Goal: Task Accomplishment & Management: Use online tool/utility

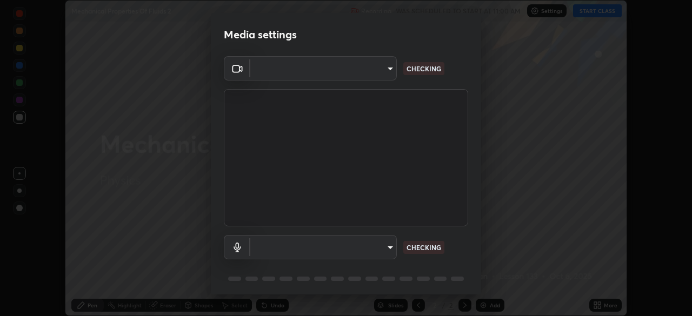
scroll to position [38, 0]
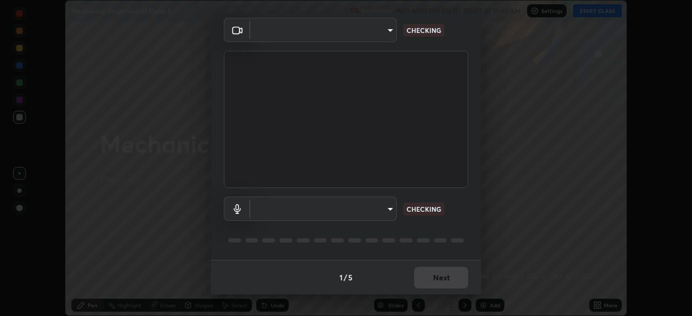
type input "ddeb460be698feac5301e169f53eca599c89e620ae617368e30cc776484c20c4"
type input "default"
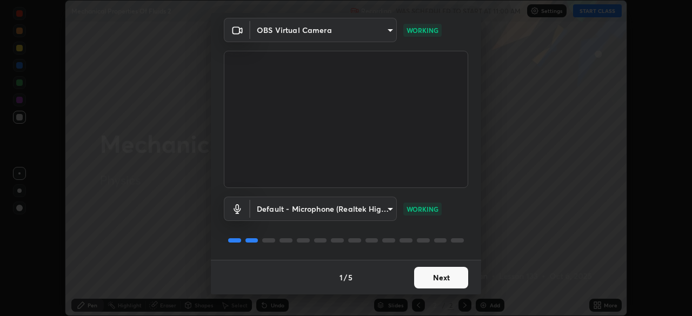
click at [449, 281] on button "Next" at bounding box center [441, 278] width 54 height 22
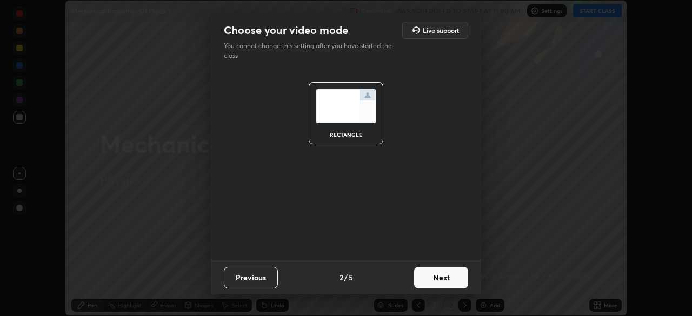
scroll to position [0, 0]
click at [449, 281] on button "Next" at bounding box center [441, 278] width 54 height 22
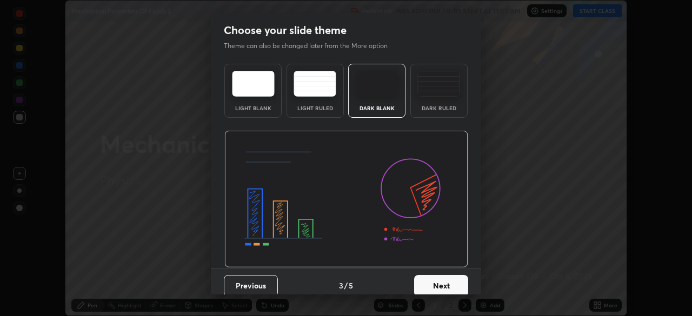
click at [449, 281] on button "Next" at bounding box center [441, 286] width 54 height 22
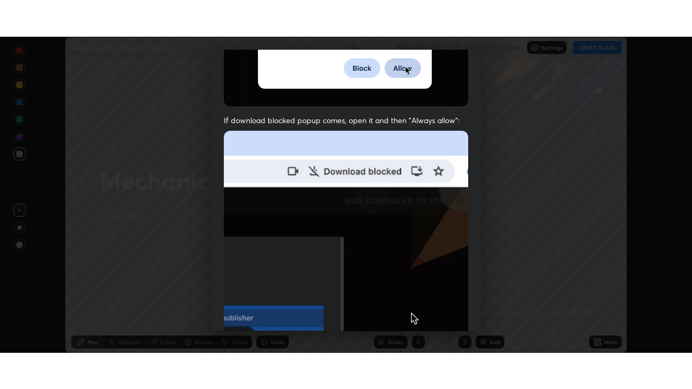
scroll to position [259, 0]
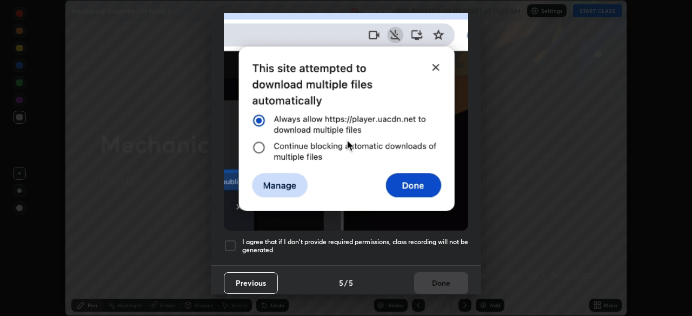
click at [234, 240] on div at bounding box center [230, 246] width 13 height 13
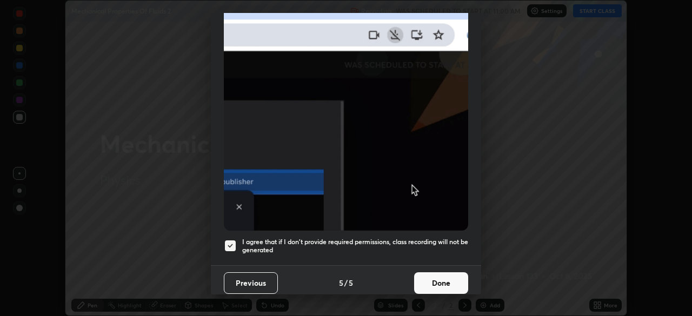
click at [442, 281] on button "Done" at bounding box center [441, 284] width 54 height 22
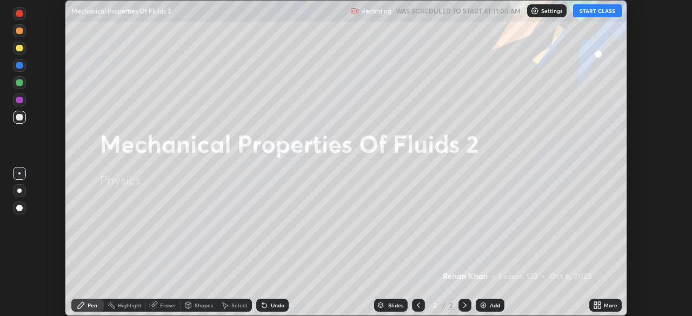
click at [595, 12] on button "START CLASS" at bounding box center [597, 10] width 49 height 13
click at [606, 306] on div "More" at bounding box center [611, 305] width 14 height 5
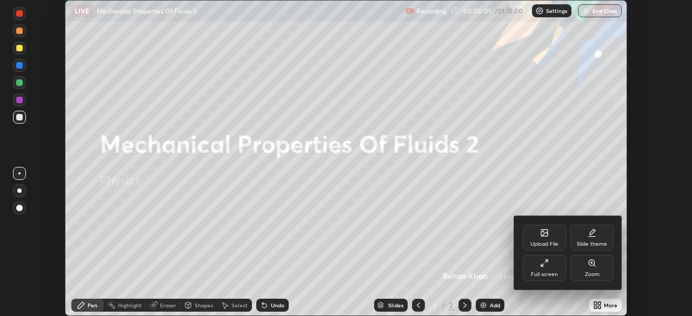
click at [554, 270] on div "Full screen" at bounding box center [544, 268] width 43 height 26
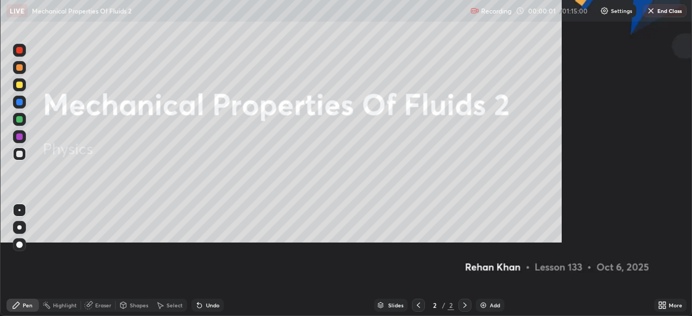
scroll to position [389, 692]
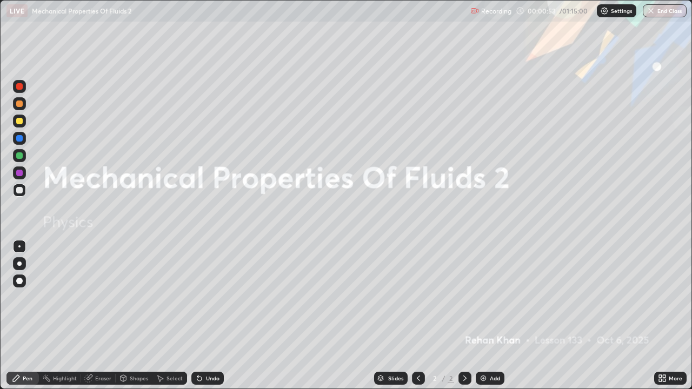
click at [494, 316] on div "Add" at bounding box center [490, 378] width 29 height 13
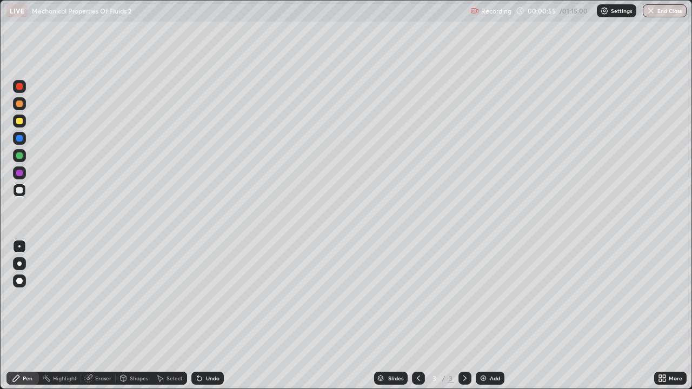
click at [20, 192] on div at bounding box center [19, 190] width 6 height 6
click at [135, 316] on div "Shapes" at bounding box center [139, 378] width 18 height 5
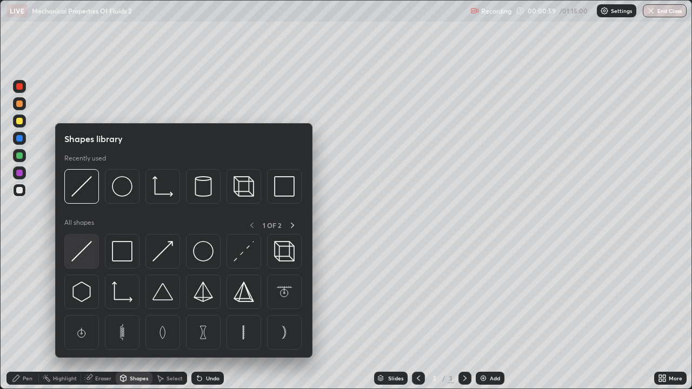
click at [84, 259] on img at bounding box center [81, 251] width 21 height 21
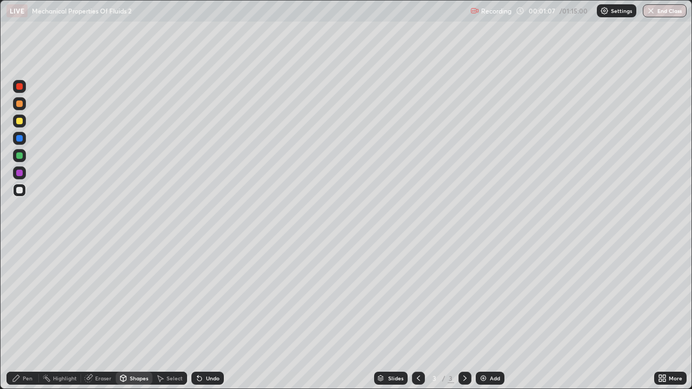
click at [22, 122] on div at bounding box center [19, 121] width 6 height 6
click at [19, 140] on div at bounding box center [19, 138] width 6 height 6
click at [19, 157] on div at bounding box center [19, 156] width 6 height 6
click at [18, 137] on div at bounding box center [19, 138] width 6 height 6
click at [19, 157] on div at bounding box center [19, 156] width 6 height 6
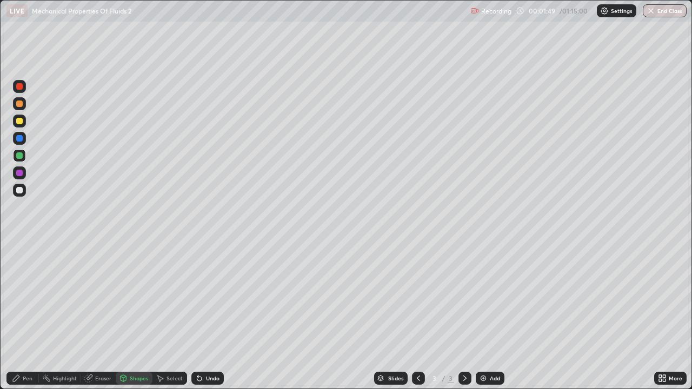
click at [18, 141] on div at bounding box center [19, 138] width 6 height 6
click at [18, 121] on div at bounding box center [19, 121] width 6 height 6
click at [19, 105] on div at bounding box center [19, 104] width 6 height 6
click at [20, 158] on div at bounding box center [19, 156] width 6 height 6
click at [19, 173] on div at bounding box center [19, 173] width 6 height 6
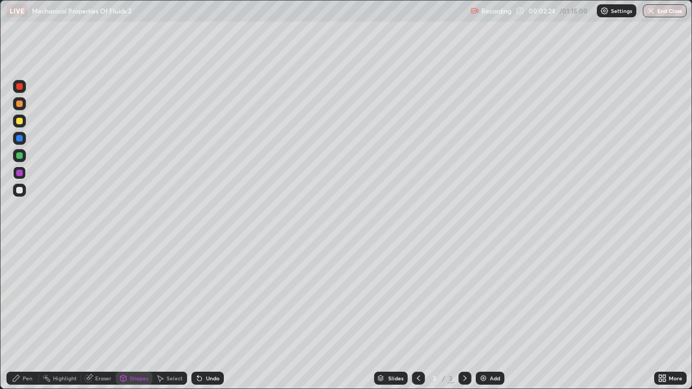
click at [17, 316] on div "Pen" at bounding box center [22, 378] width 32 height 13
click at [21, 102] on div at bounding box center [19, 104] width 6 height 6
click at [101, 316] on div "Eraser" at bounding box center [98, 378] width 35 height 13
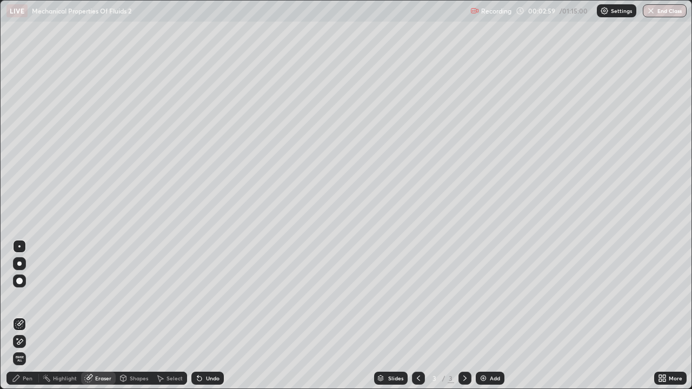
click at [138, 316] on div "Shapes" at bounding box center [139, 378] width 18 height 5
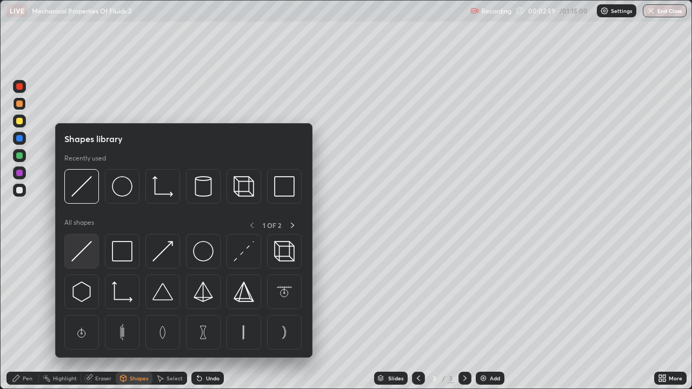
click at [83, 256] on img at bounding box center [81, 251] width 21 height 21
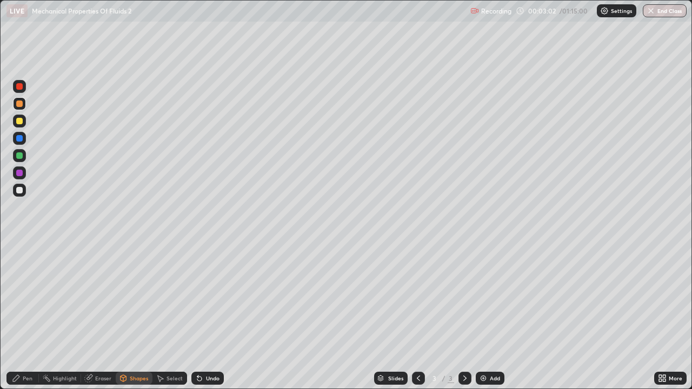
click at [18, 191] on div at bounding box center [19, 190] width 6 height 6
click at [133, 316] on div "Shapes" at bounding box center [134, 378] width 37 height 13
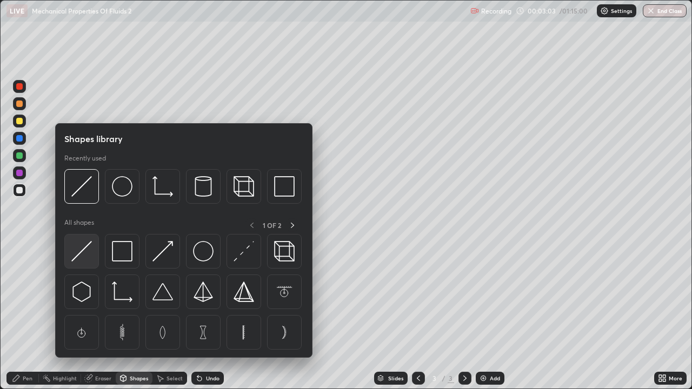
click at [78, 259] on img at bounding box center [81, 251] width 21 height 21
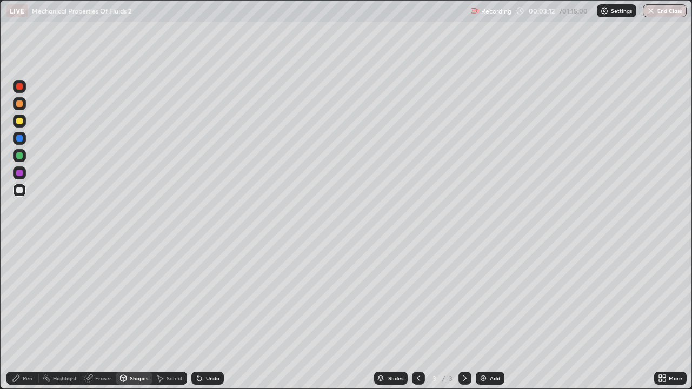
click at [22, 316] on div "Pen" at bounding box center [22, 378] width 32 height 13
click at [18, 156] on div at bounding box center [19, 156] width 6 height 6
click at [18, 122] on div at bounding box center [19, 121] width 6 height 6
click at [209, 316] on div "Undo" at bounding box center [213, 378] width 14 height 5
click at [20, 110] on div at bounding box center [19, 103] width 13 height 13
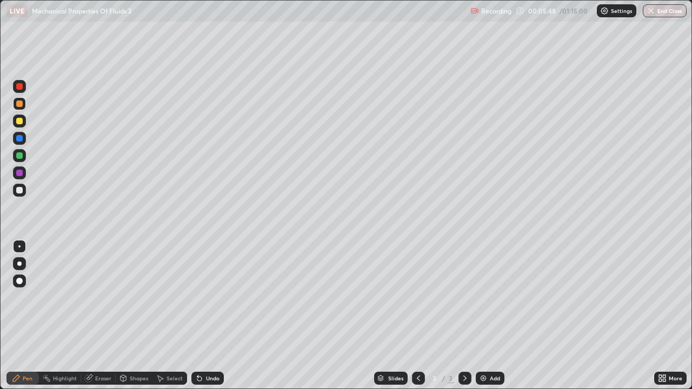
click at [18, 196] on div at bounding box center [19, 190] width 13 height 13
click at [19, 104] on div at bounding box center [19, 104] width 6 height 6
click at [17, 190] on div at bounding box center [19, 190] width 6 height 6
click at [19, 193] on div at bounding box center [19, 190] width 6 height 6
click at [17, 87] on div at bounding box center [19, 86] width 6 height 6
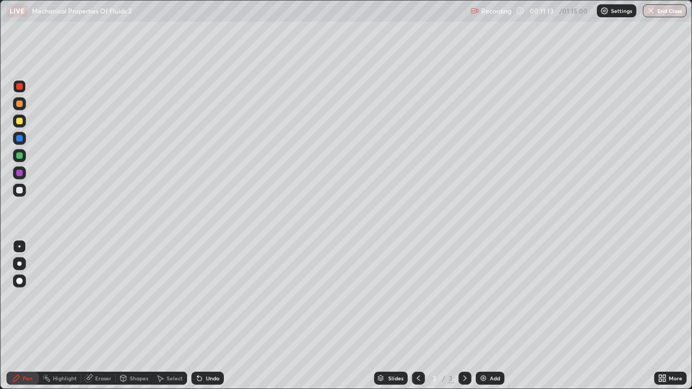
click at [15, 190] on div at bounding box center [19, 190] width 13 height 13
click at [19, 158] on div at bounding box center [19, 156] width 6 height 6
click at [22, 139] on div at bounding box center [19, 138] width 6 height 6
click at [19, 191] on div at bounding box center [19, 190] width 6 height 6
click at [498, 316] on div "Add" at bounding box center [490, 378] width 29 height 13
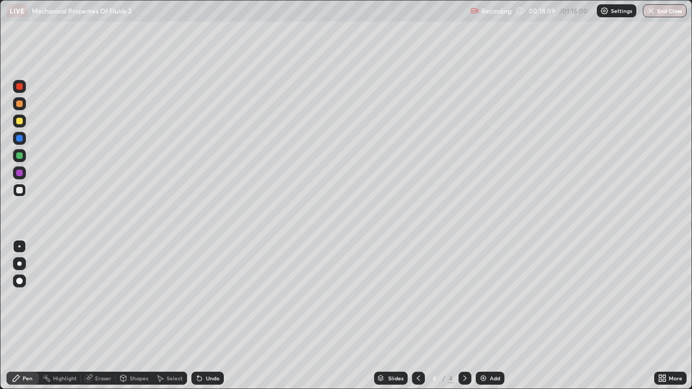
click at [17, 263] on div at bounding box center [19, 264] width 4 height 4
click at [18, 190] on div at bounding box center [19, 190] width 6 height 6
click at [19, 123] on div at bounding box center [19, 121] width 6 height 6
click at [19, 191] on div at bounding box center [19, 190] width 6 height 6
click at [19, 247] on div at bounding box center [19, 247] width 2 height 2
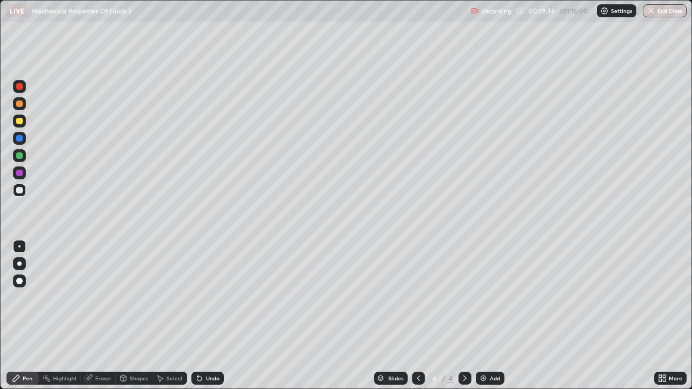
click at [19, 122] on div at bounding box center [19, 121] width 6 height 6
click at [17, 123] on div at bounding box center [19, 121] width 6 height 6
click at [18, 157] on div at bounding box center [19, 156] width 6 height 6
click at [19, 139] on div at bounding box center [19, 138] width 6 height 6
click at [17, 174] on div at bounding box center [19, 173] width 6 height 6
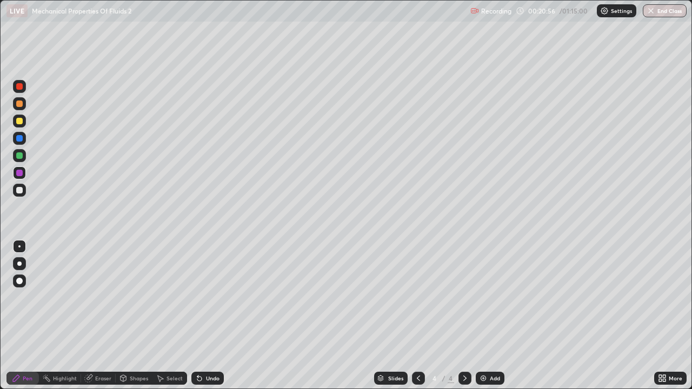
click at [19, 191] on div at bounding box center [19, 190] width 6 height 6
click at [21, 120] on div at bounding box center [19, 121] width 6 height 6
click at [17, 190] on div at bounding box center [19, 190] width 6 height 6
click at [20, 103] on div at bounding box center [19, 104] width 6 height 6
click at [21, 116] on div at bounding box center [19, 121] width 13 height 13
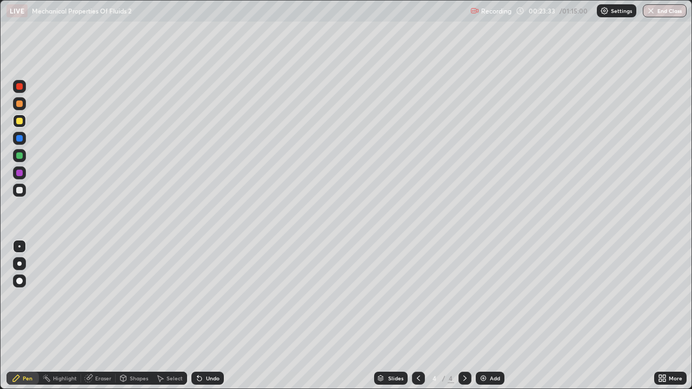
click at [19, 189] on div at bounding box center [19, 190] width 6 height 6
click at [19, 123] on div at bounding box center [19, 121] width 6 height 6
click at [18, 193] on div at bounding box center [19, 190] width 6 height 6
click at [15, 89] on div at bounding box center [19, 86] width 13 height 13
click at [20, 191] on div at bounding box center [19, 190] width 6 height 6
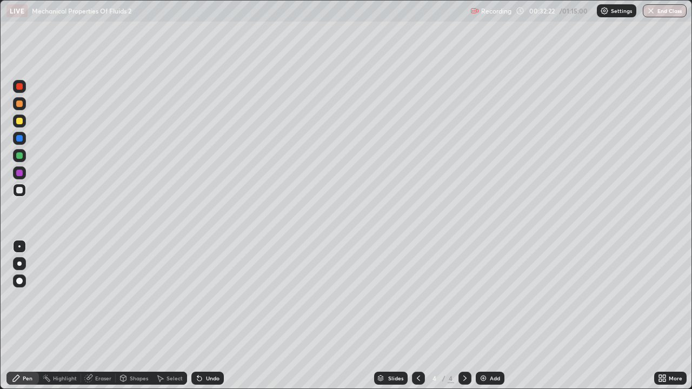
click at [495, 316] on div "Add" at bounding box center [495, 378] width 10 height 5
click at [21, 195] on div at bounding box center [19, 190] width 13 height 13
click at [19, 191] on div at bounding box center [19, 190] width 6 height 6
click at [206, 316] on div "Undo" at bounding box center [207, 378] width 32 height 13
click at [207, 316] on div "Undo" at bounding box center [213, 378] width 14 height 5
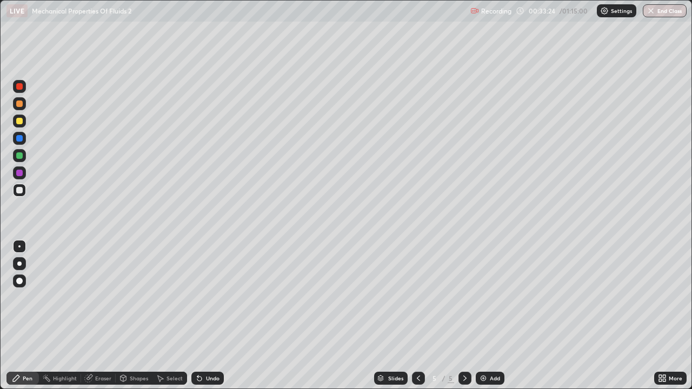
click at [207, 316] on div "Undo" at bounding box center [213, 378] width 14 height 5
click at [206, 316] on div "Undo" at bounding box center [213, 378] width 14 height 5
click at [207, 316] on div "Undo" at bounding box center [213, 378] width 14 height 5
click at [206, 316] on div "Undo" at bounding box center [207, 378] width 32 height 13
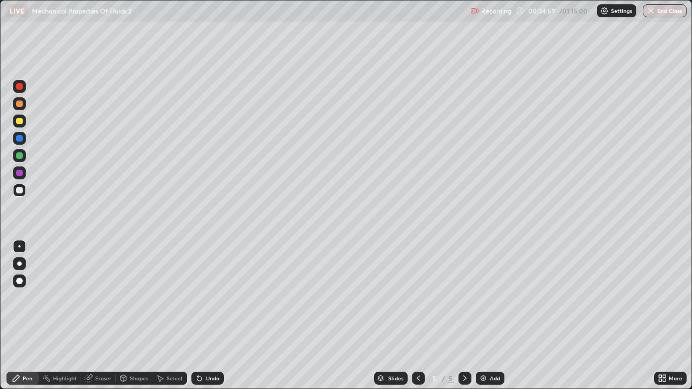
click at [206, 316] on div "Undo" at bounding box center [213, 378] width 14 height 5
click at [209, 316] on div "Undo" at bounding box center [213, 378] width 14 height 5
click at [18, 143] on div at bounding box center [19, 138] width 13 height 13
click at [19, 136] on div at bounding box center [19, 138] width 6 height 6
click at [24, 189] on div at bounding box center [19, 190] width 13 height 13
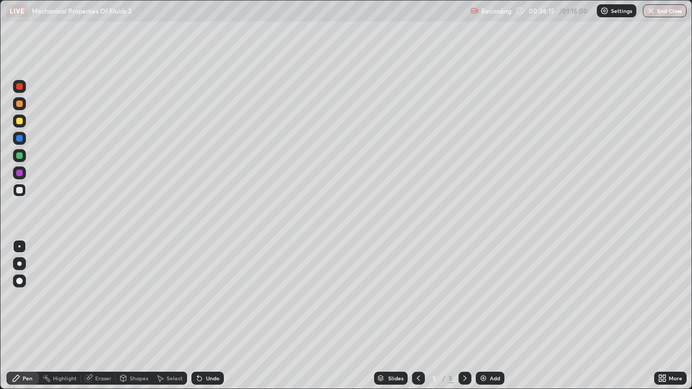
click at [14, 122] on div at bounding box center [19, 121] width 13 height 13
click at [18, 104] on div at bounding box center [19, 104] width 6 height 6
click at [15, 194] on div at bounding box center [19, 190] width 13 height 13
click at [621, 191] on icon at bounding box center [620, 190] width 1 height 1
click at [98, 316] on div "Eraser" at bounding box center [98, 378] width 35 height 13
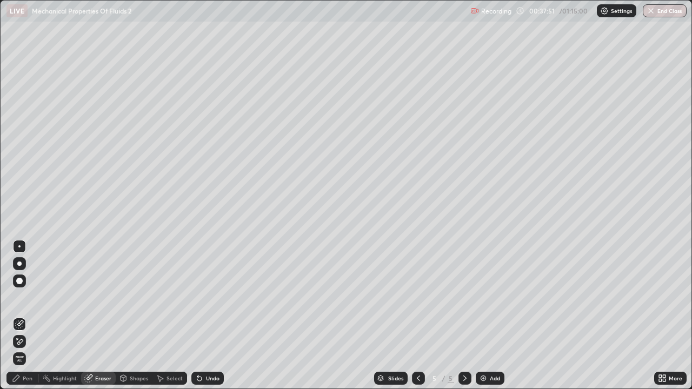
click at [25, 316] on div "Pen" at bounding box center [22, 378] width 32 height 13
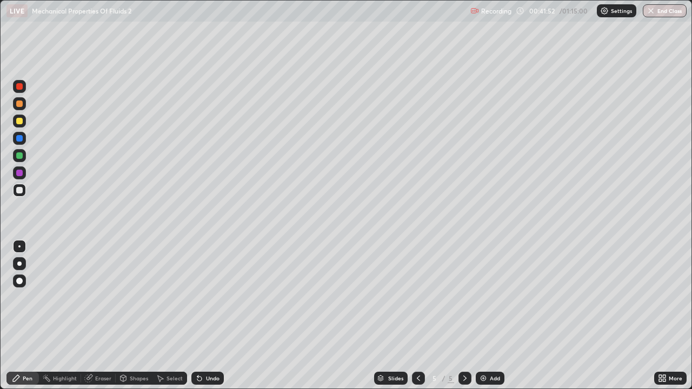
click at [17, 121] on div at bounding box center [19, 121] width 6 height 6
click at [19, 104] on div at bounding box center [19, 104] width 6 height 6
click at [494, 316] on div "Add" at bounding box center [490, 378] width 29 height 13
click at [22, 190] on div at bounding box center [19, 190] width 6 height 6
click at [17, 123] on div at bounding box center [19, 121] width 6 height 6
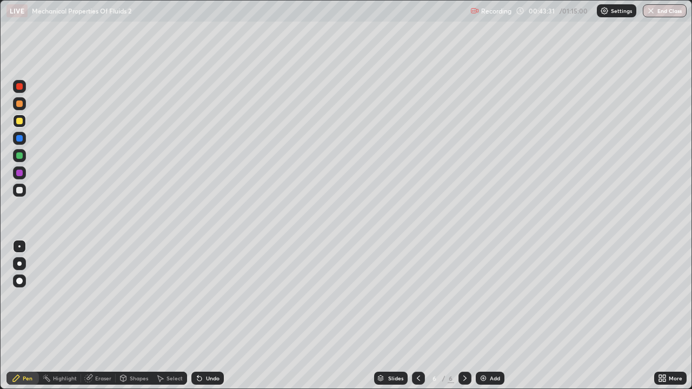
click at [17, 191] on div at bounding box center [19, 190] width 6 height 6
click at [20, 120] on div at bounding box center [19, 121] width 6 height 6
click at [18, 137] on div at bounding box center [19, 138] width 6 height 6
click at [20, 191] on div at bounding box center [19, 190] width 6 height 6
click at [21, 140] on div at bounding box center [19, 138] width 6 height 6
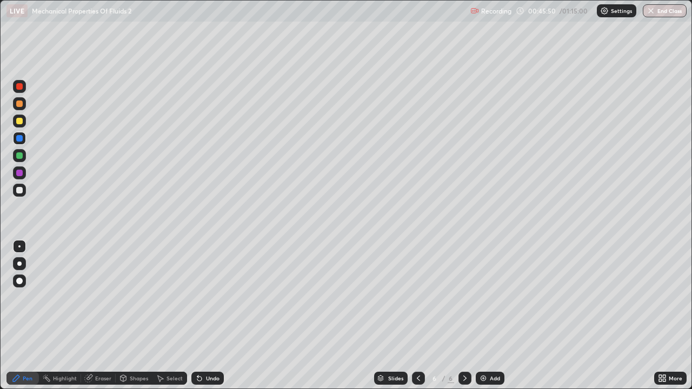
click at [17, 192] on div at bounding box center [19, 190] width 6 height 6
click at [105, 316] on div "Eraser" at bounding box center [103, 378] width 16 height 5
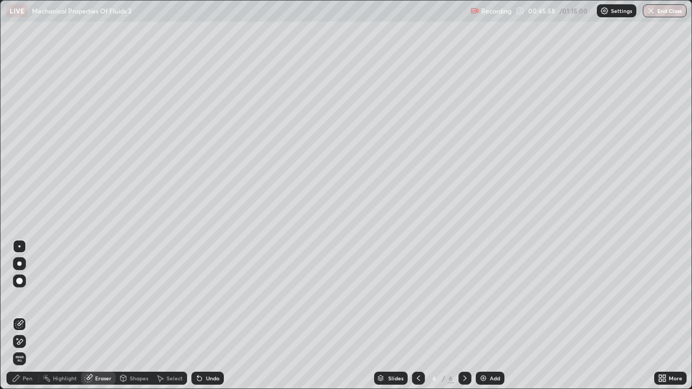
click at [33, 316] on div "Pen" at bounding box center [22, 378] width 32 height 13
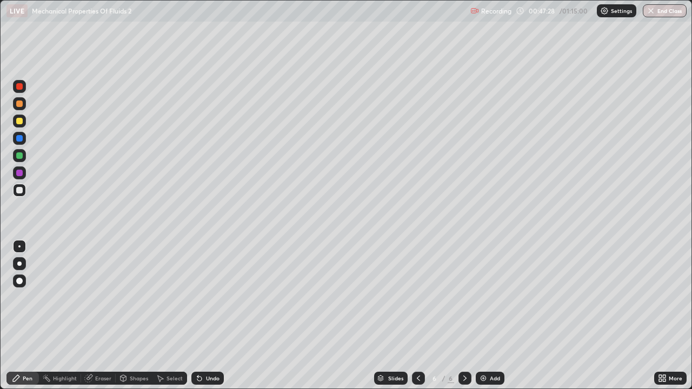
click at [101, 316] on div "Eraser" at bounding box center [103, 378] width 16 height 5
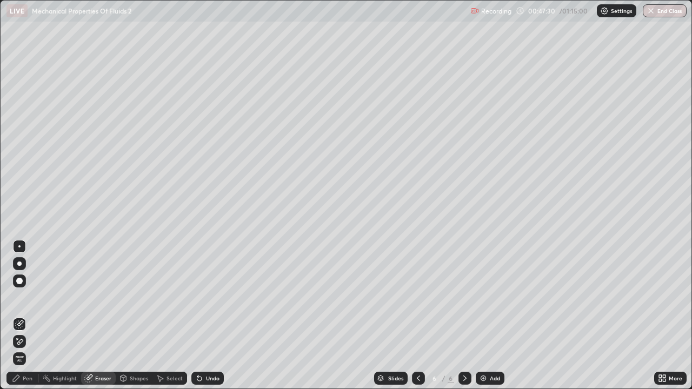
click at [29, 316] on div "Pen" at bounding box center [28, 378] width 10 height 5
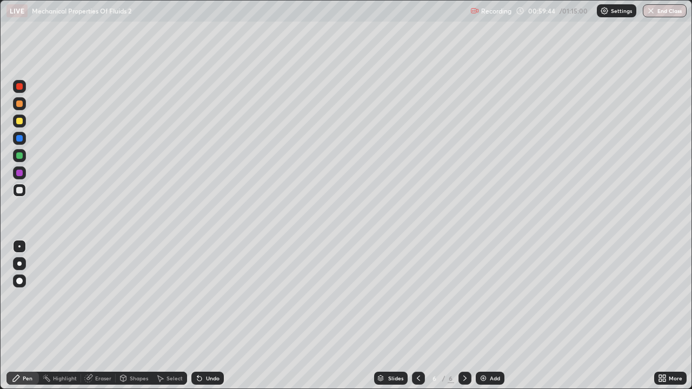
click at [499, 316] on div "Add" at bounding box center [490, 378] width 29 height 13
click at [19, 264] on div at bounding box center [19, 264] width 4 height 4
click at [18, 191] on div at bounding box center [19, 190] width 6 height 6
click at [21, 120] on div at bounding box center [19, 121] width 6 height 6
click at [19, 139] on div at bounding box center [19, 138] width 6 height 6
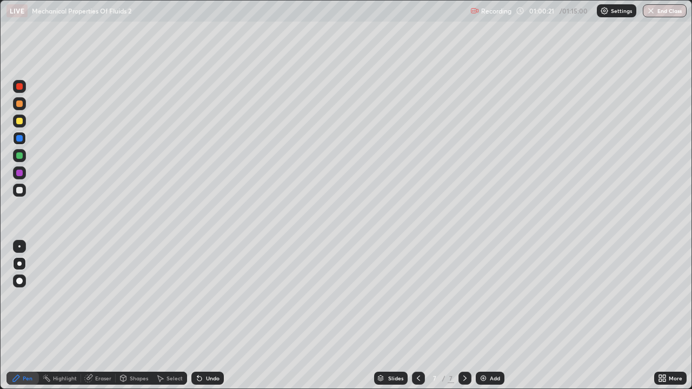
click at [18, 104] on div at bounding box center [19, 104] width 6 height 6
click at [20, 140] on div at bounding box center [19, 138] width 6 height 6
click at [18, 189] on div at bounding box center [19, 190] width 6 height 6
click at [18, 120] on div at bounding box center [19, 121] width 6 height 6
click at [21, 106] on div at bounding box center [19, 104] width 6 height 6
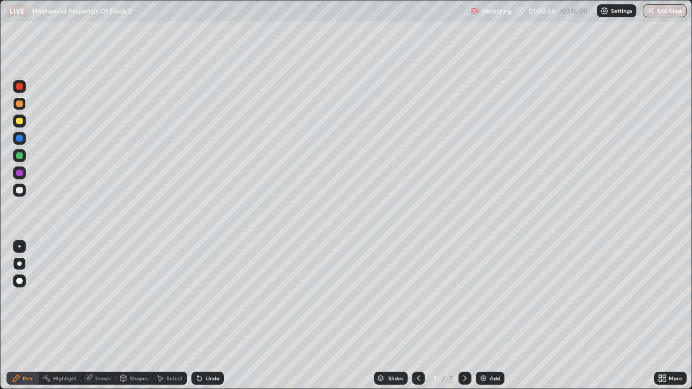
click at [21, 191] on div at bounding box center [19, 190] width 6 height 6
click at [215, 316] on div "Undo" at bounding box center [213, 378] width 14 height 5
click at [19, 247] on div at bounding box center [19, 247] width 2 height 2
click at [211, 316] on div "Undo" at bounding box center [207, 378] width 32 height 13
click at [98, 316] on div "Eraser" at bounding box center [103, 378] width 16 height 5
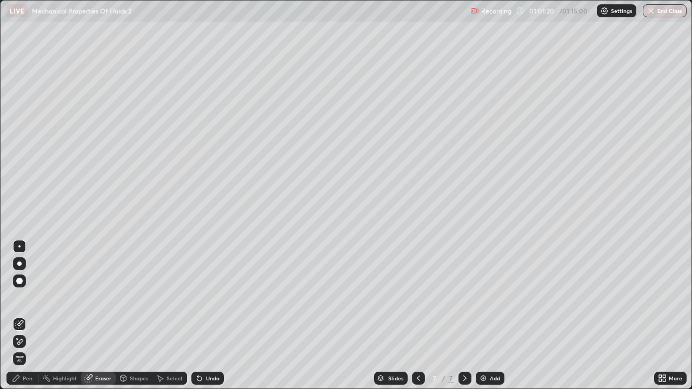
click at [20, 316] on icon at bounding box center [16, 378] width 9 height 9
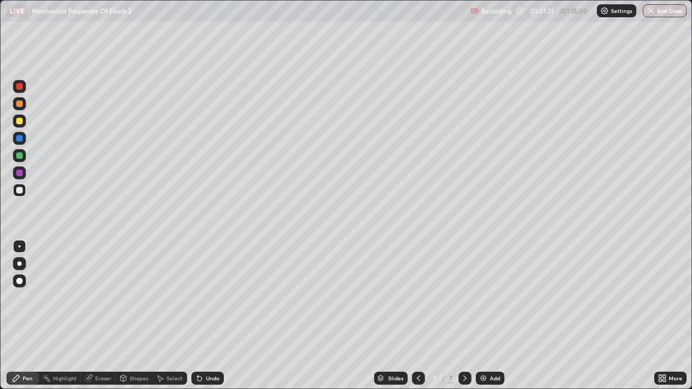
click at [19, 140] on div at bounding box center [19, 138] width 6 height 6
click at [19, 123] on div at bounding box center [19, 121] width 6 height 6
click at [21, 139] on div at bounding box center [19, 138] width 6 height 6
click at [21, 122] on div at bounding box center [19, 121] width 6 height 6
click at [21, 106] on div at bounding box center [19, 104] width 6 height 6
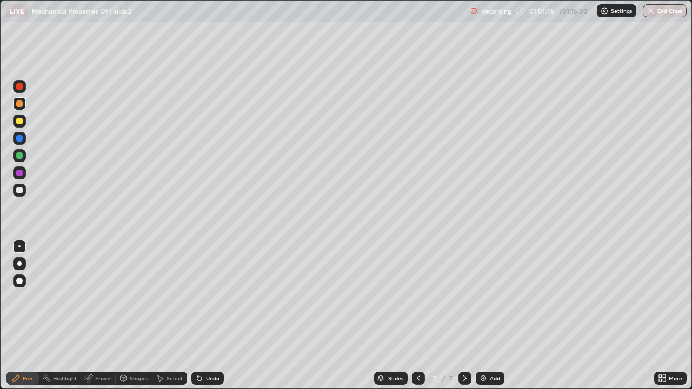
click at [18, 190] on div at bounding box center [19, 190] width 6 height 6
click at [18, 138] on div at bounding box center [19, 138] width 6 height 6
click at [18, 194] on div at bounding box center [19, 190] width 13 height 13
click at [18, 117] on div at bounding box center [19, 121] width 13 height 13
click at [22, 104] on div at bounding box center [19, 104] width 6 height 6
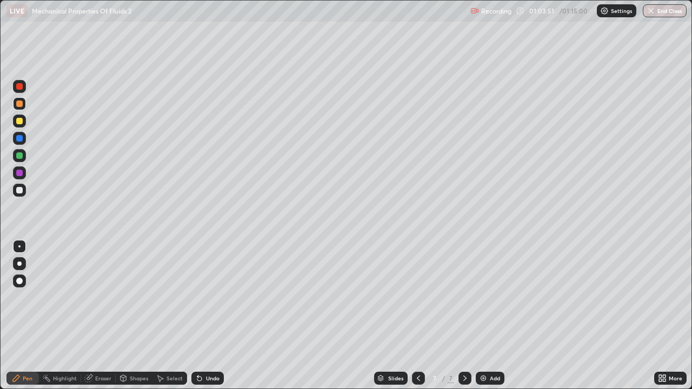
click at [19, 87] on div at bounding box center [19, 86] width 6 height 6
click at [19, 102] on div at bounding box center [19, 104] width 6 height 6
click at [208, 316] on div "Undo" at bounding box center [213, 378] width 14 height 5
click at [209, 316] on div "Undo" at bounding box center [213, 378] width 14 height 5
click at [208, 316] on div "Undo" at bounding box center [213, 378] width 14 height 5
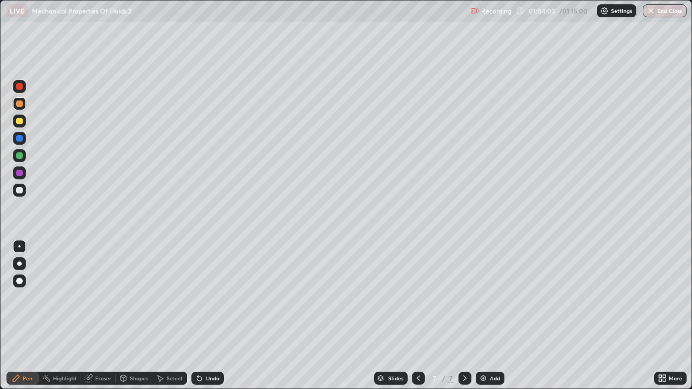
click at [210, 316] on div "Undo" at bounding box center [213, 378] width 14 height 5
click at [210, 316] on div "Undo" at bounding box center [207, 378] width 32 height 13
click at [209, 316] on div "Undo" at bounding box center [207, 378] width 32 height 13
click at [19, 189] on div at bounding box center [19, 190] width 6 height 6
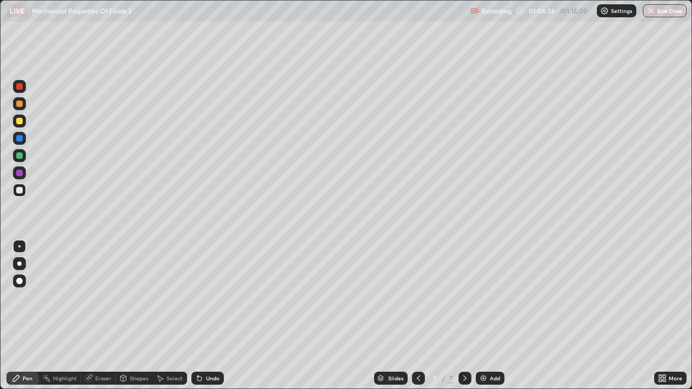
click at [21, 109] on div at bounding box center [19, 103] width 13 height 13
click at [209, 316] on div "Undo" at bounding box center [213, 378] width 14 height 5
click at [209, 316] on div "Undo" at bounding box center [207, 378] width 32 height 13
click at [19, 189] on div at bounding box center [19, 190] width 6 height 6
click at [210, 316] on div "Undo" at bounding box center [213, 378] width 14 height 5
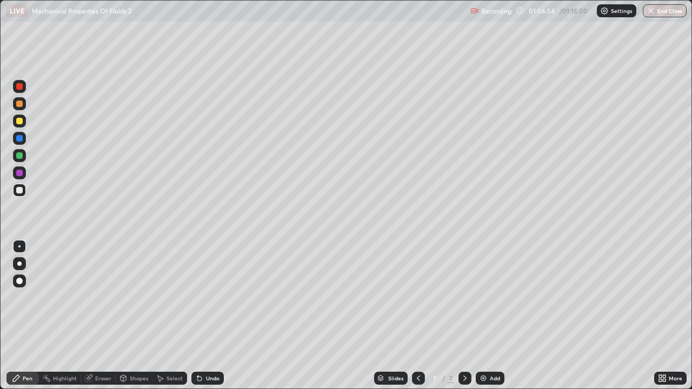
click at [105, 316] on div "Eraser" at bounding box center [103, 378] width 16 height 5
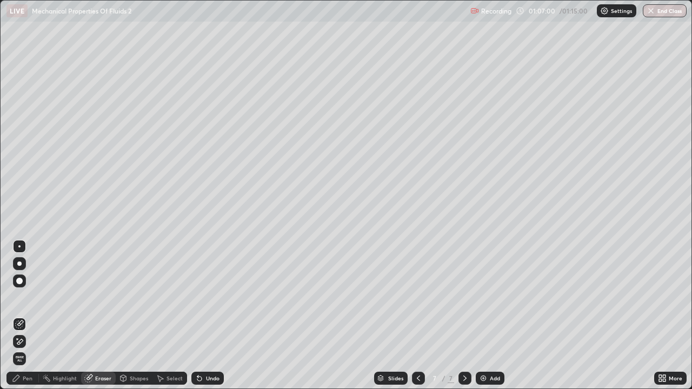
click at [28, 316] on div "Pen" at bounding box center [28, 378] width 10 height 5
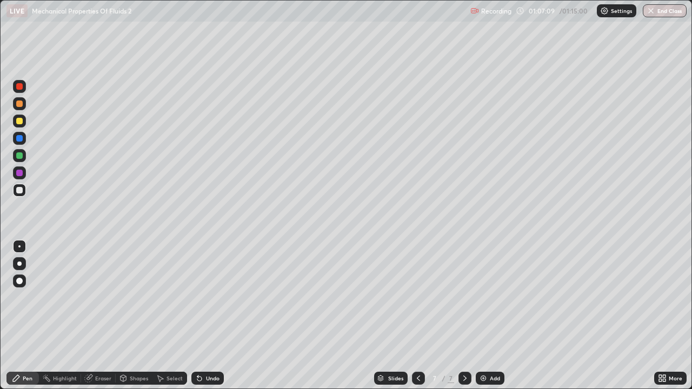
click at [21, 137] on div at bounding box center [19, 138] width 6 height 6
click at [20, 190] on div at bounding box center [19, 190] width 6 height 6
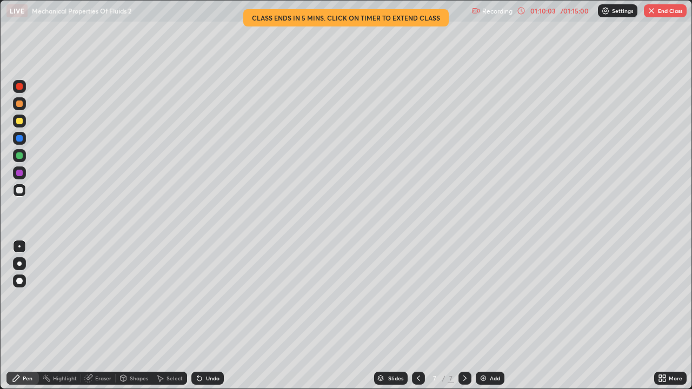
click at [547, 11] on div "01:10:03" at bounding box center [543, 11] width 30 height 6
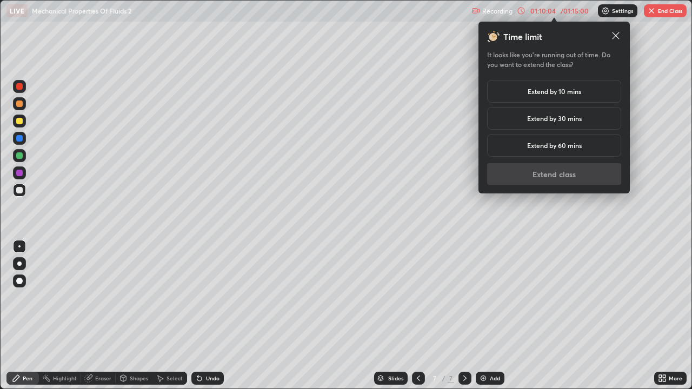
click at [540, 93] on h5 "Extend by 10 mins" at bounding box center [555, 92] width 54 height 10
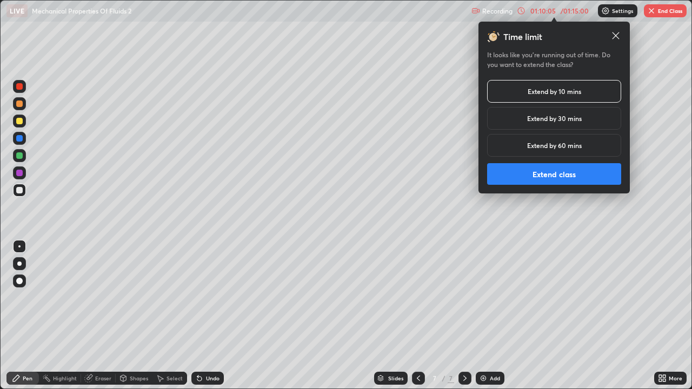
click at [551, 175] on button "Extend class" at bounding box center [554, 174] width 134 height 22
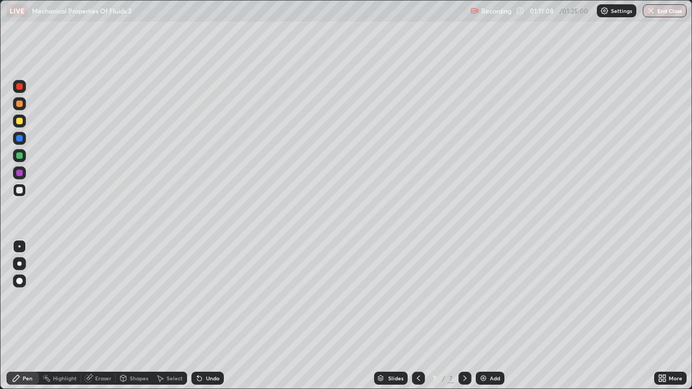
click at [206, 316] on div "Undo" at bounding box center [213, 378] width 14 height 5
click at [18, 189] on div at bounding box center [19, 190] width 6 height 6
click at [17, 104] on div at bounding box center [19, 104] width 6 height 6
click at [18, 104] on div at bounding box center [19, 104] width 6 height 6
click at [22, 123] on div at bounding box center [19, 121] width 6 height 6
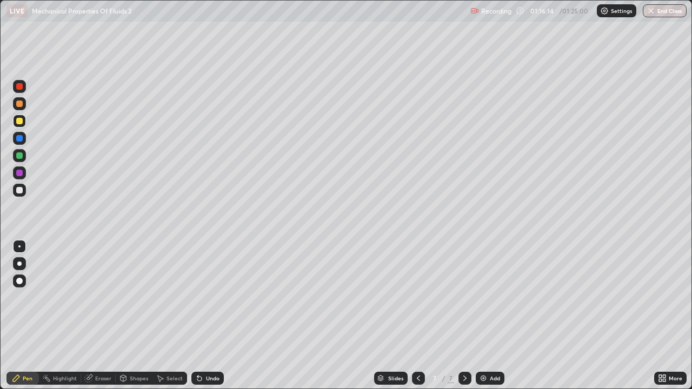
click at [93, 316] on div "Eraser" at bounding box center [98, 378] width 35 height 13
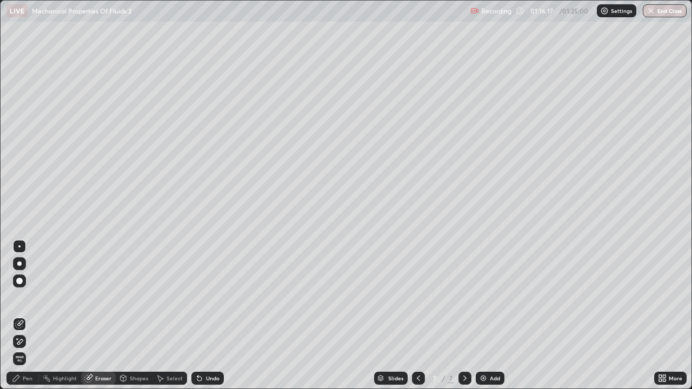
click at [22, 316] on div "Pen" at bounding box center [22, 378] width 32 height 13
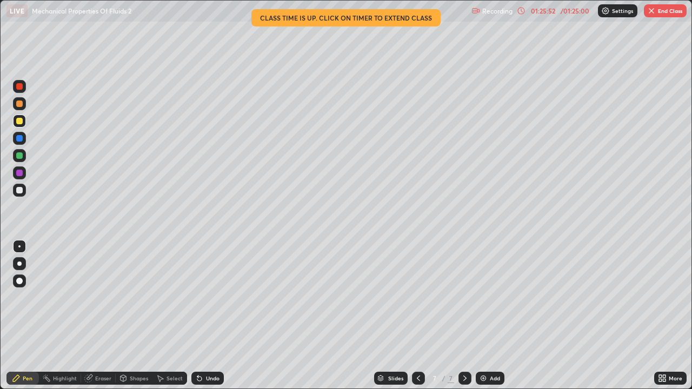
click at [659, 11] on button "End Class" at bounding box center [665, 10] width 43 height 13
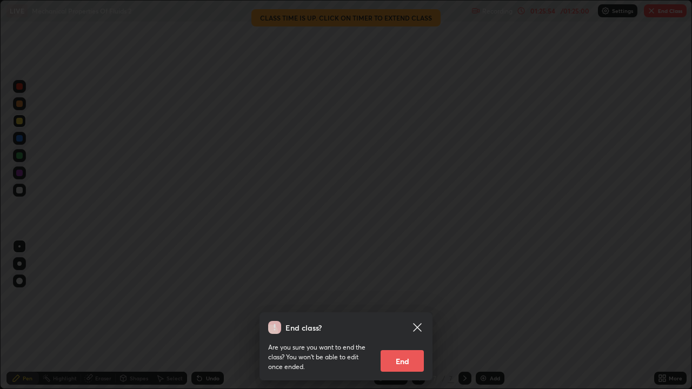
click at [409, 316] on button "End" at bounding box center [402, 361] width 43 height 22
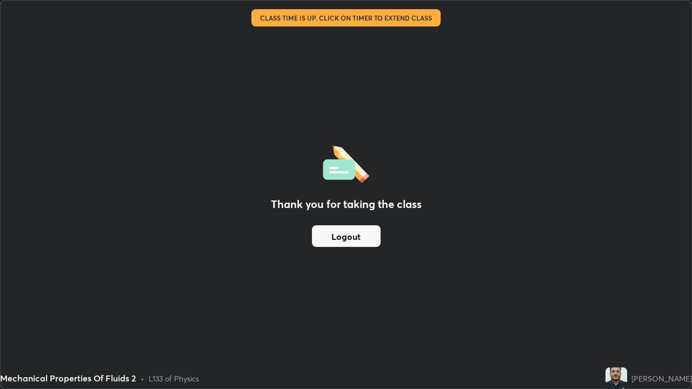
click at [365, 237] on button "Logout" at bounding box center [346, 237] width 69 height 22
click at [365, 238] on button "Logout" at bounding box center [346, 237] width 69 height 22
click at [360, 240] on button "Logout" at bounding box center [346, 237] width 69 height 22
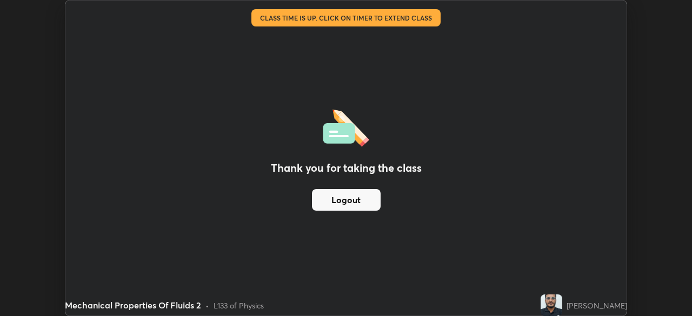
scroll to position [53770, 53394]
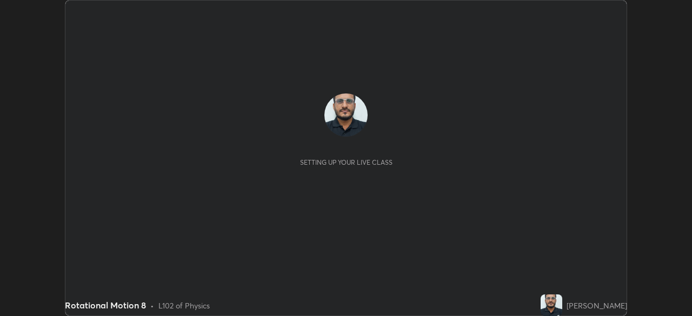
scroll to position [316, 692]
